Goal: Check status: Check status

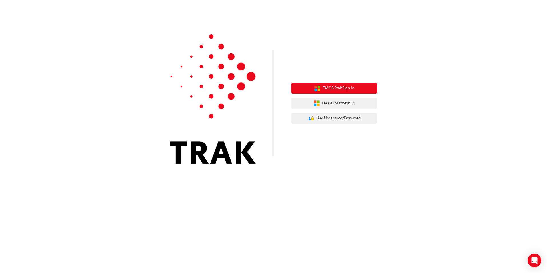
click at [335, 87] on span "TMCA Staff Sign In" at bounding box center [338, 88] width 31 height 7
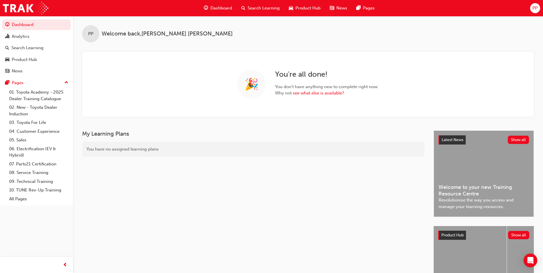
click at [275, 5] on div "Search Learning" at bounding box center [261, 8] width 48 height 12
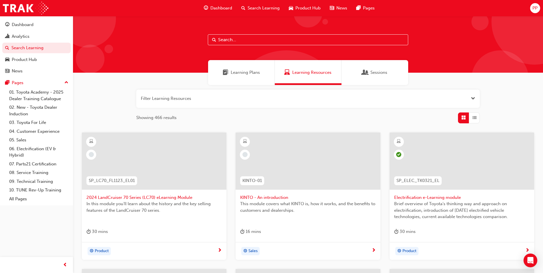
click at [22, 41] on button "Dashboard Analytics Search Learning Product Hub News Pages" at bounding box center [36, 47] width 68 height 59
click at [22, 36] on div "Analytics" at bounding box center [21, 36] width 18 height 7
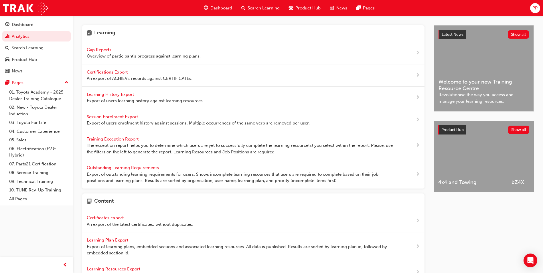
click at [96, 48] on span "Gap Reports" at bounding box center [100, 49] width 26 height 5
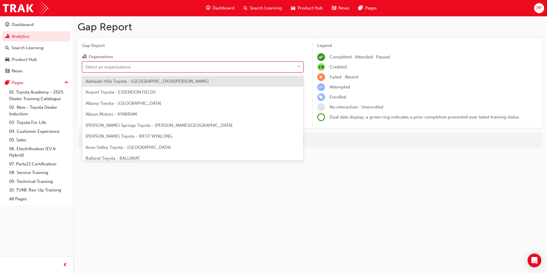
click at [108, 69] on div "Select an organisations" at bounding box center [108, 67] width 46 height 7
click at [86, 69] on input "Organisations option Adelaide Hills Toyota - MOUNT BARKER focused, 1 of 301. 30…" at bounding box center [85, 66] width 1 height 5
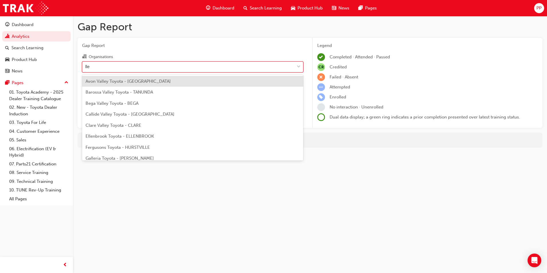
type input "llew"
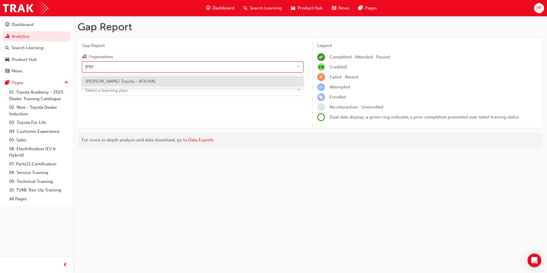
click at [109, 80] on span "Llewellyn Toyota - BOOVAL" at bounding box center [121, 81] width 70 height 5
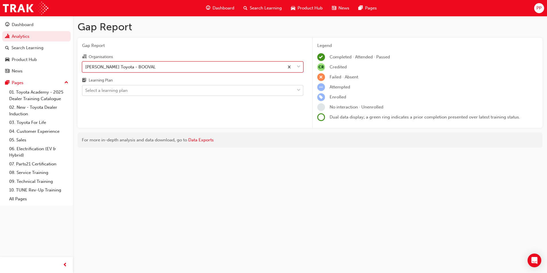
click at [112, 92] on div "Select a learning plan" at bounding box center [106, 90] width 42 height 7
click at [86, 92] on input "Learning Plan Select a learning plan" at bounding box center [85, 90] width 1 height 5
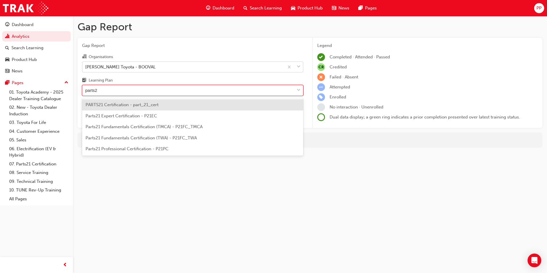
type input "parts21"
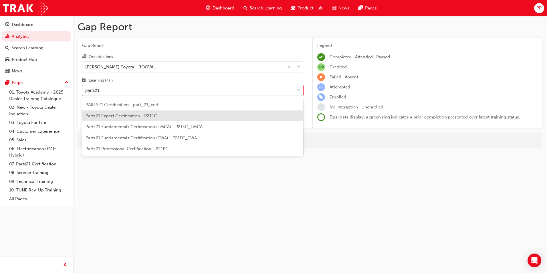
click at [125, 115] on span "Parts21 Expert Certification - P21EC" at bounding box center [122, 115] width 72 height 5
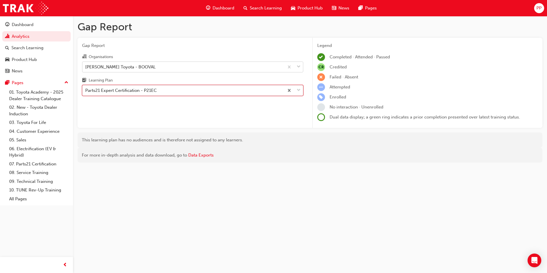
click at [185, 87] on div "Parts21 Expert Certification - P21EC" at bounding box center [183, 91] width 202 height 10
click at [86, 88] on input "Learning Plan option Parts21 Expert Certification - P21EC, selected. 0 results …" at bounding box center [85, 90] width 1 height 5
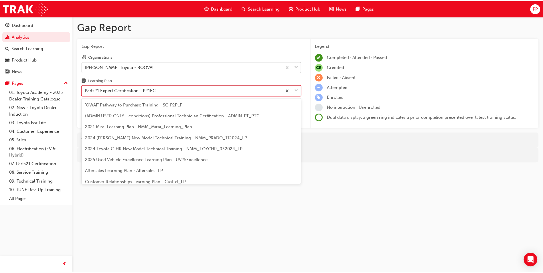
scroll to position [151, 0]
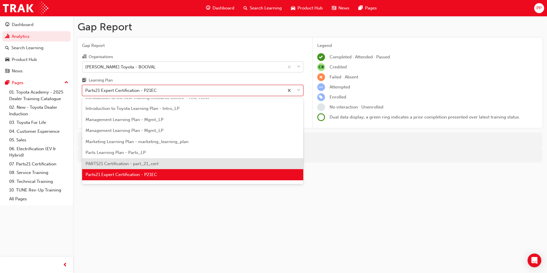
click at [139, 165] on span "PARTS21 Certification - part_21_cert" at bounding box center [122, 163] width 73 height 5
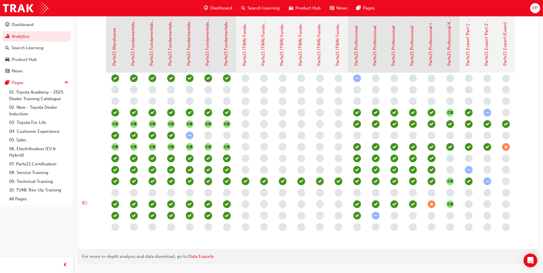
scroll to position [139, 0]
